Goal: Task Accomplishment & Management: Use online tool/utility

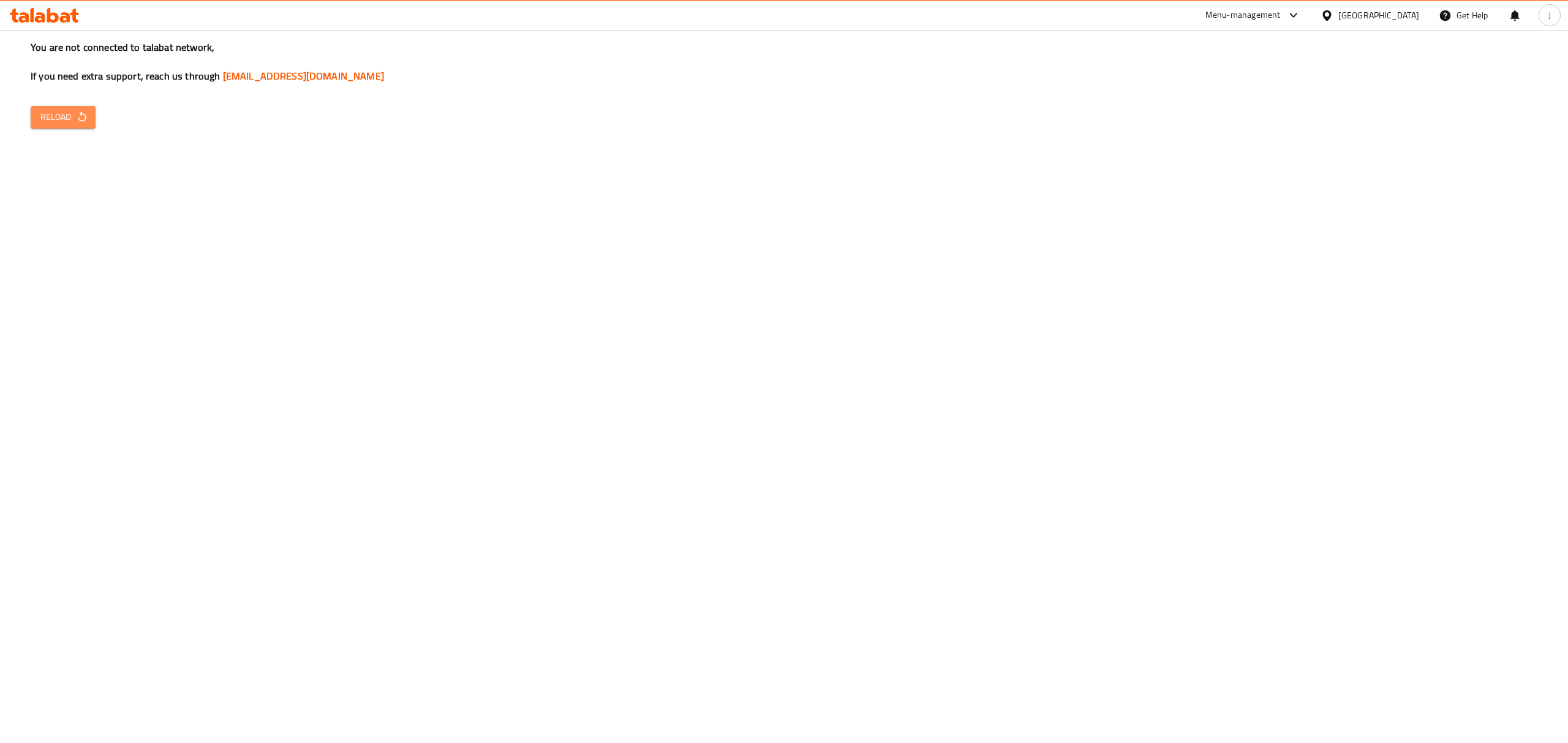
click at [62, 118] on span "Reload" at bounding box center [63, 117] width 45 height 15
click at [52, 115] on span "Reload" at bounding box center [63, 117] width 45 height 15
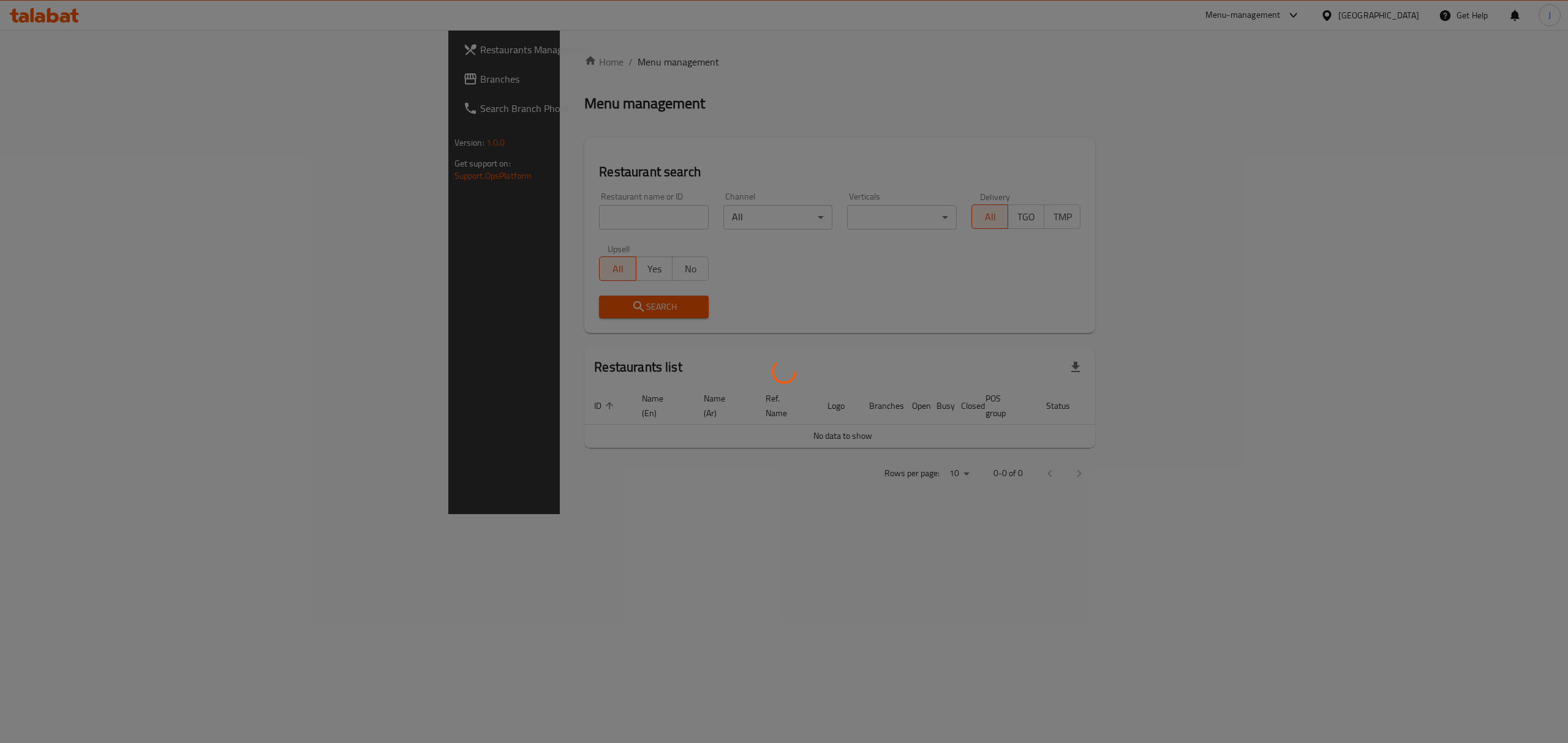
click at [490, 214] on div at bounding box center [784, 371] width 1568 height 743
click at [488, 212] on div at bounding box center [784, 371] width 1568 height 743
click at [412, 212] on div at bounding box center [784, 371] width 1568 height 743
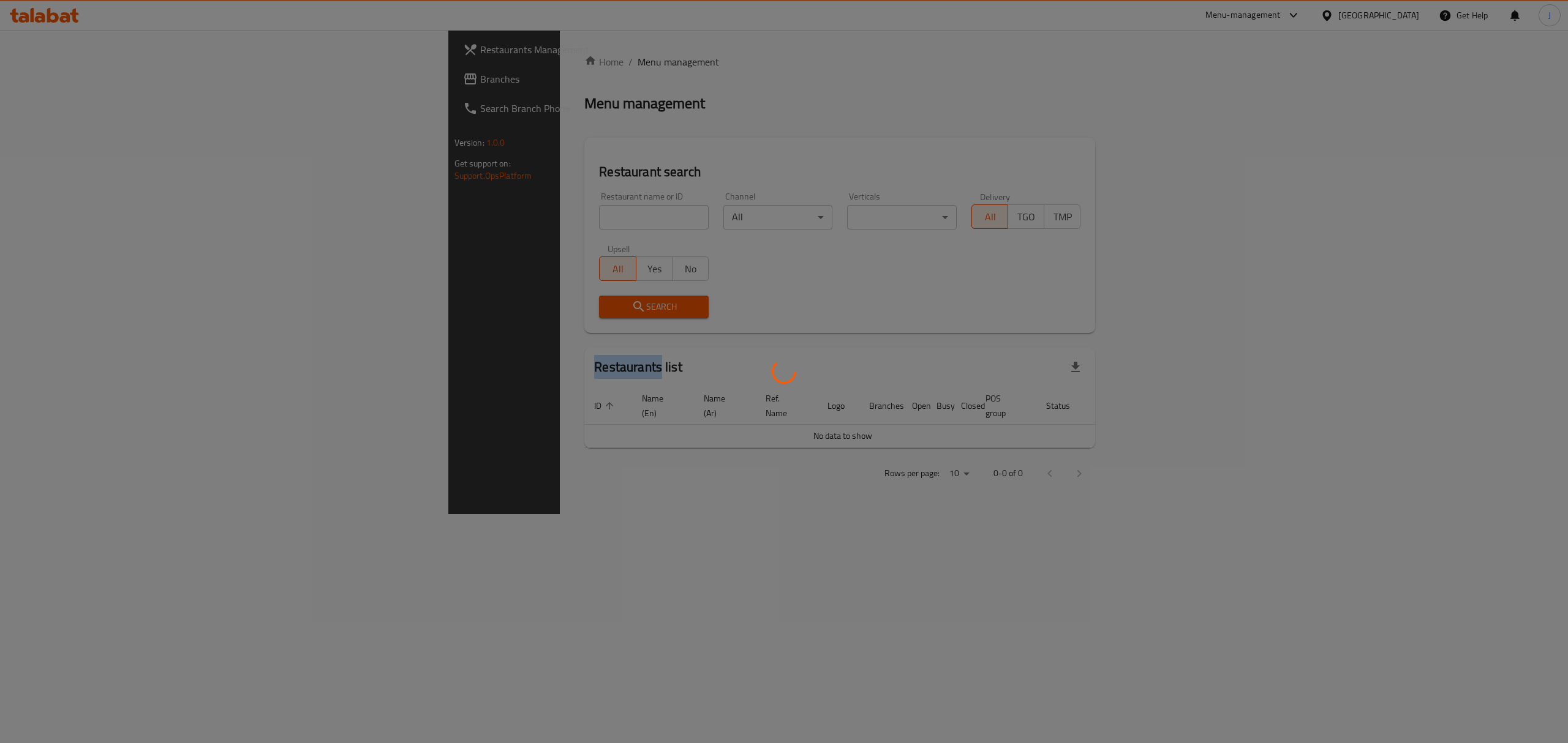
click at [412, 214] on div at bounding box center [784, 371] width 1568 height 743
click at [410, 217] on div at bounding box center [784, 371] width 1568 height 743
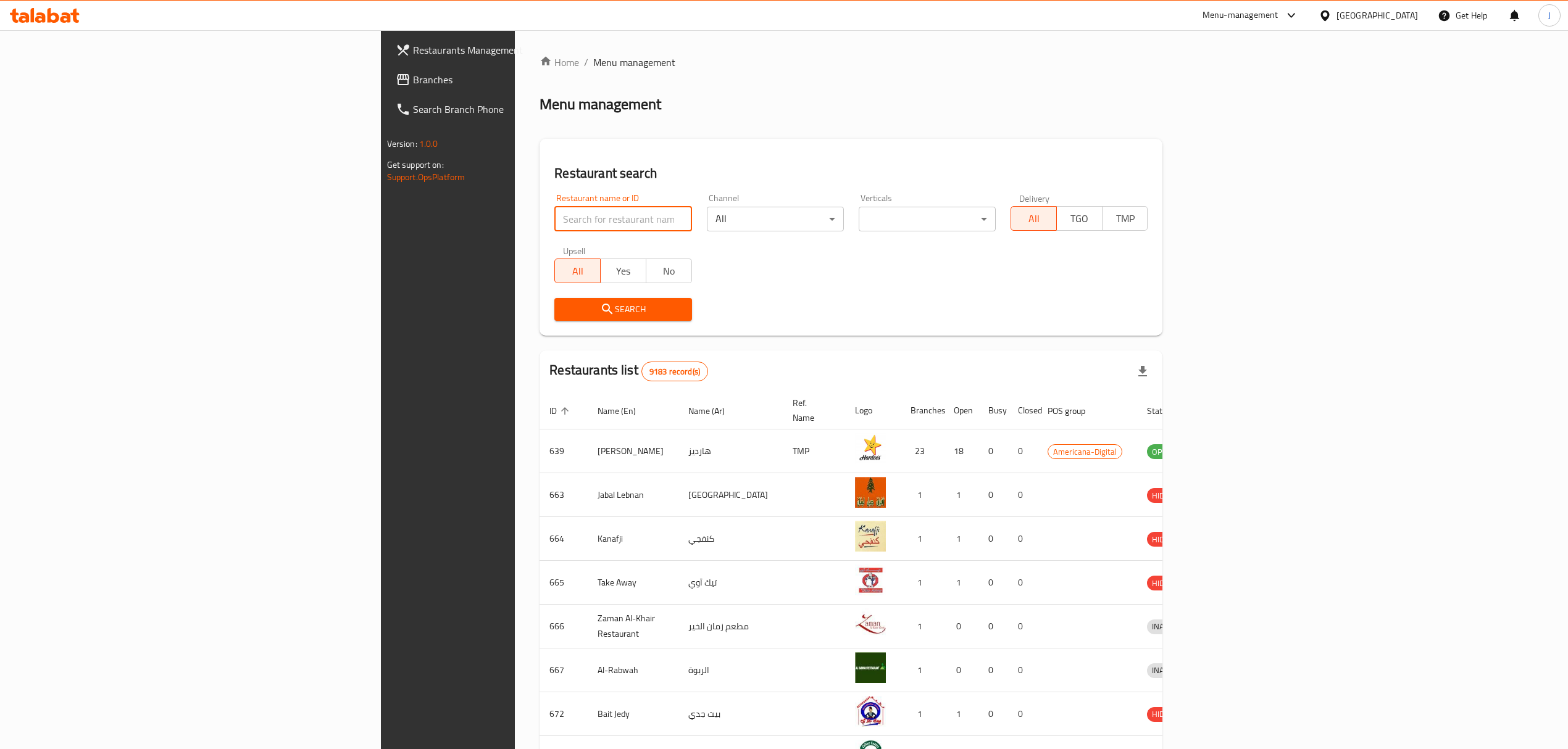
click at [554, 231] on input "search" at bounding box center [622, 219] width 137 height 25
type input "muscle pump"
click button "Search" at bounding box center [622, 309] width 137 height 23
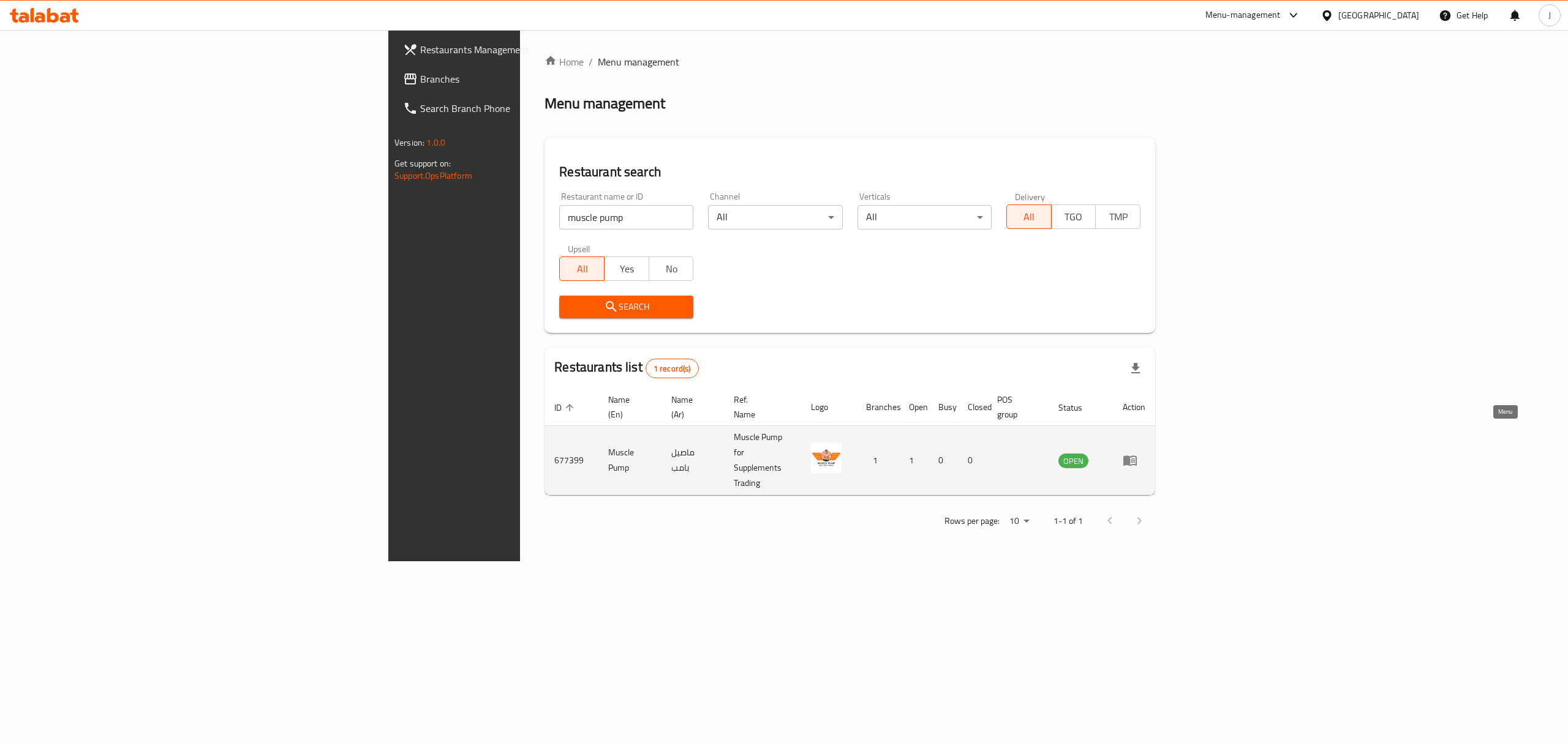
click at [1135, 458] on icon "enhanced table" at bounding box center [1133, 460] width 5 height 5
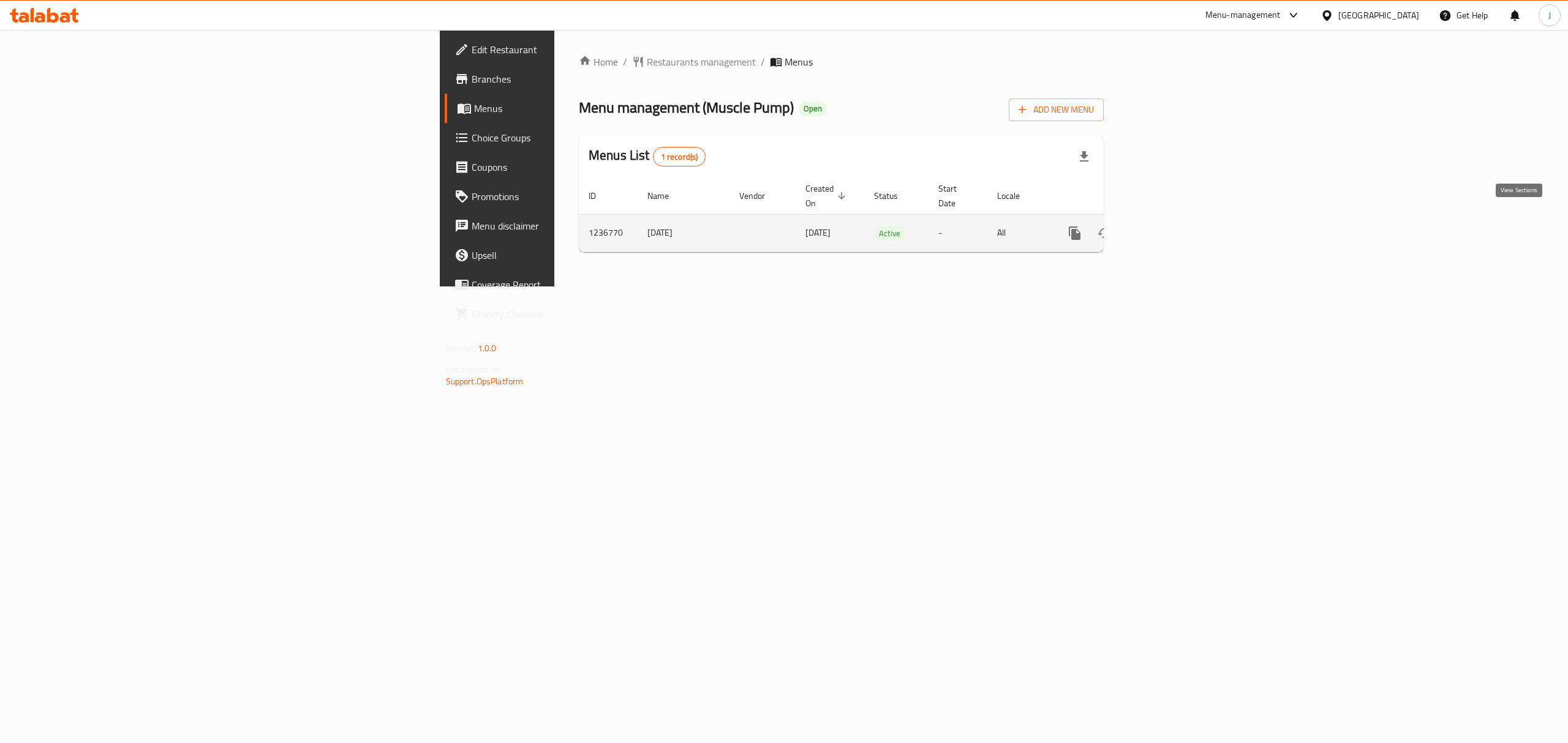
click at [1169, 228] on icon "enhanced table" at bounding box center [1163, 233] width 11 height 11
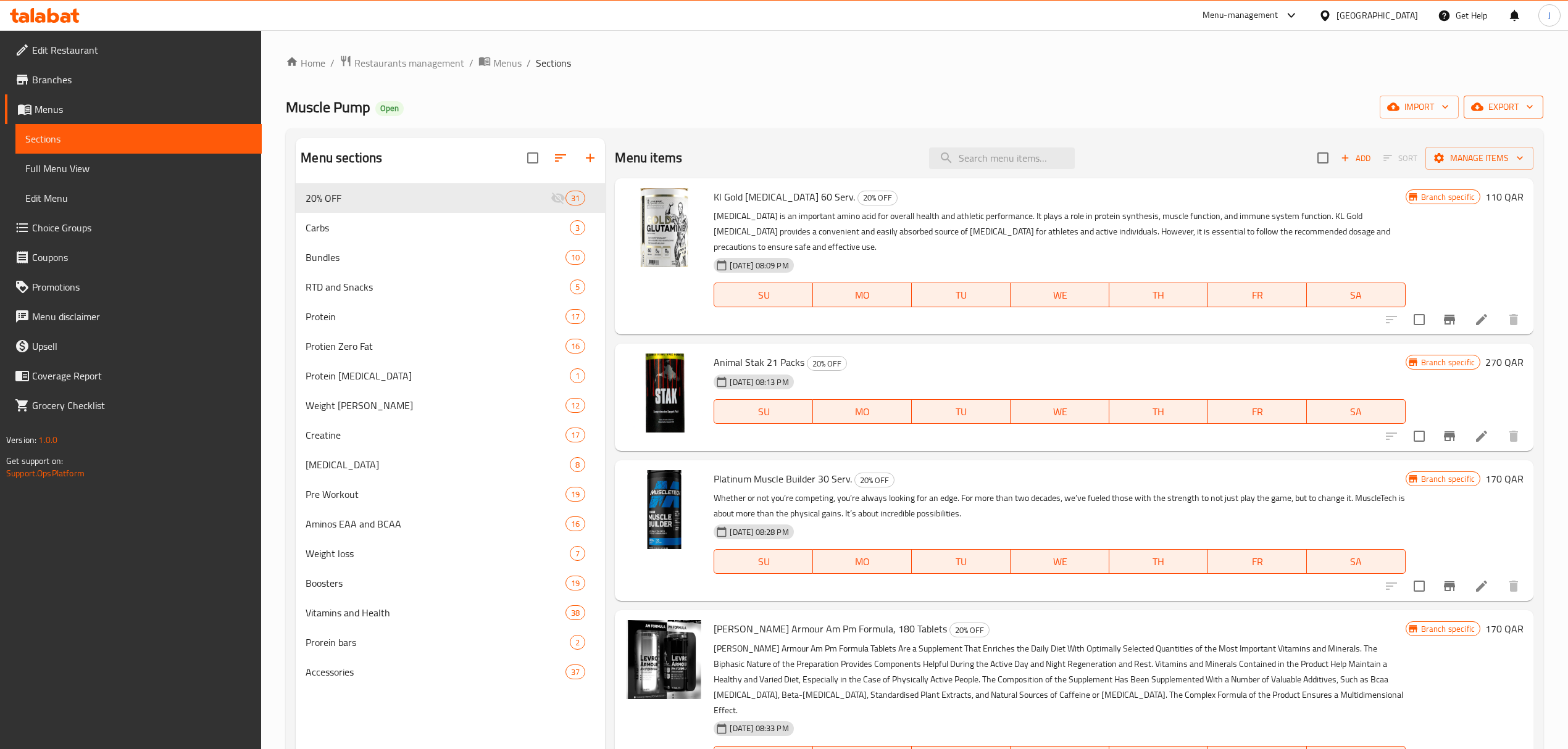
click at [1515, 106] on span "export" at bounding box center [1504, 106] width 60 height 15
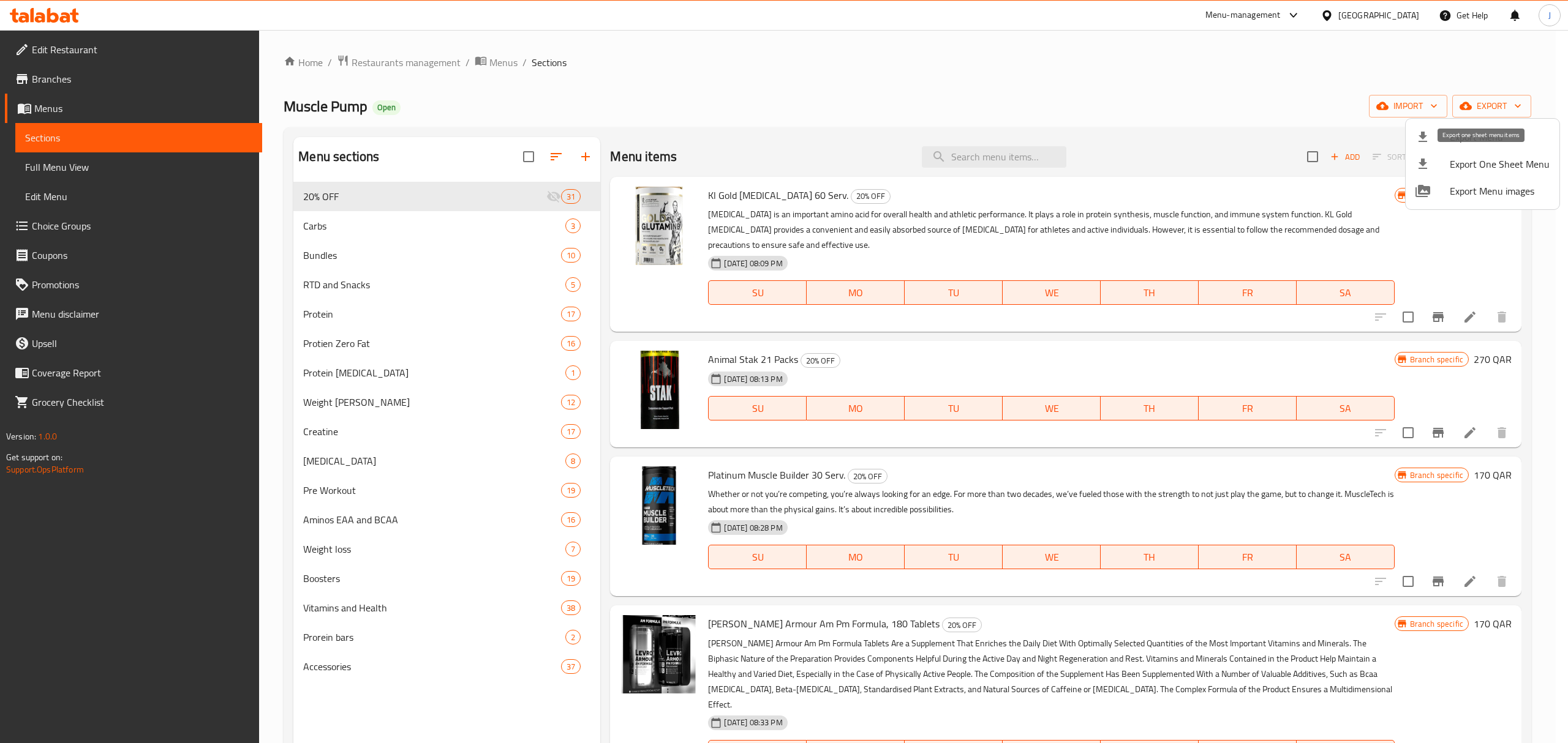
click at [1471, 162] on span "Export One Sheet Menu" at bounding box center [1500, 164] width 100 height 14
